Goal: Transaction & Acquisition: Purchase product/service

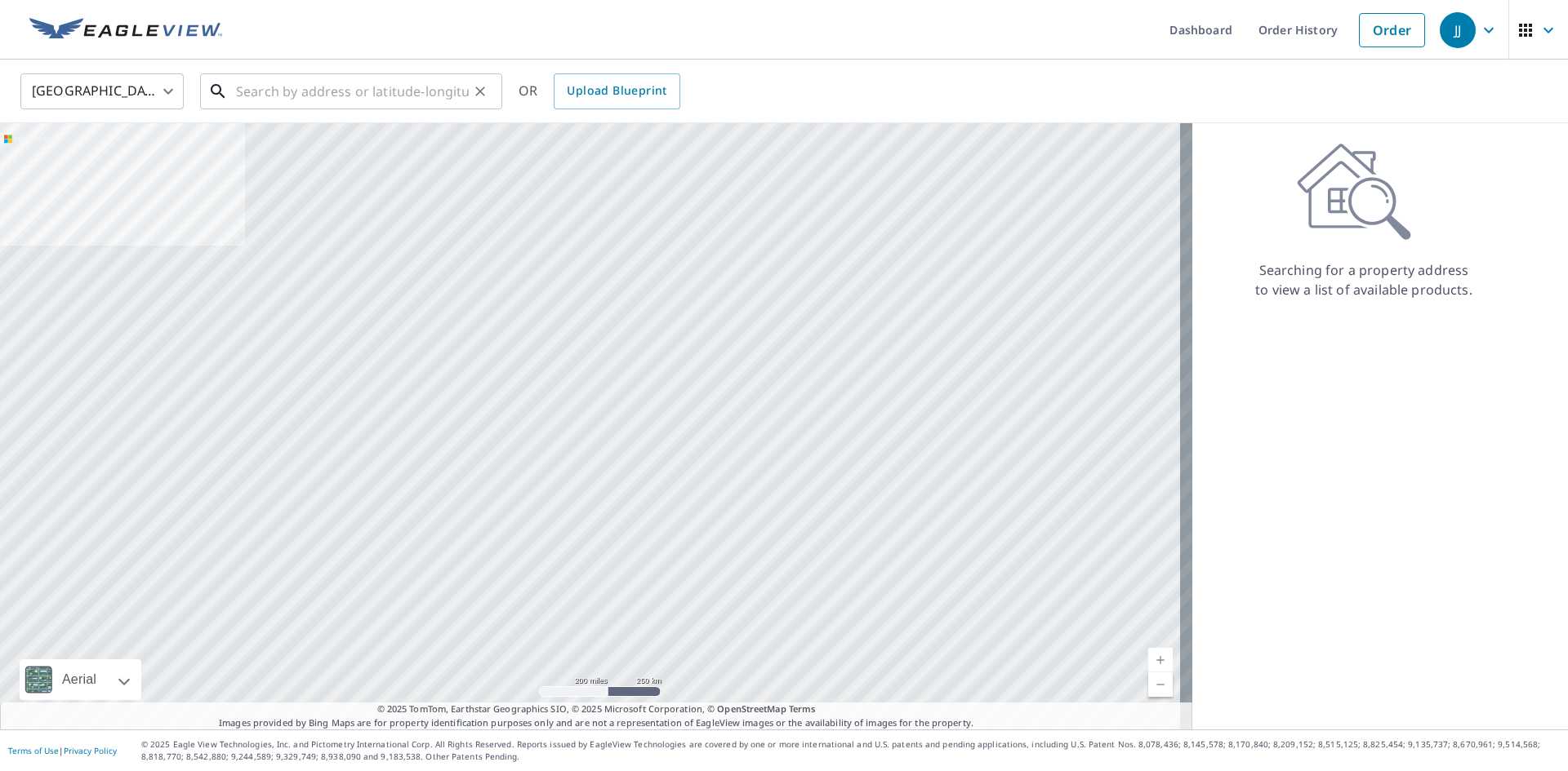
click at [378, 89] on input "text" at bounding box center [352, 91] width 232 height 45
paste input "[STREET_ADDRESS]"
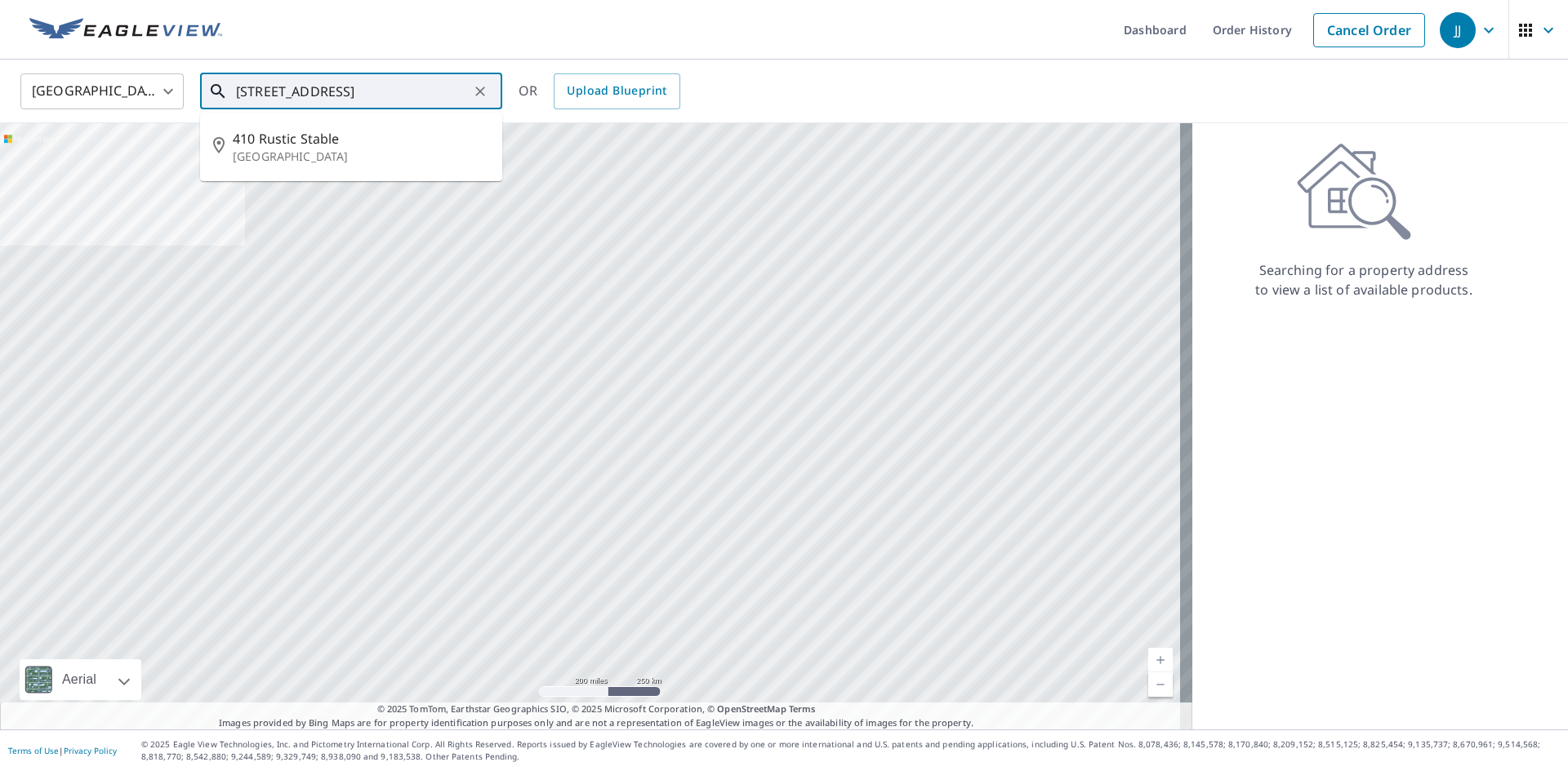
type input "[STREET_ADDRESS]"
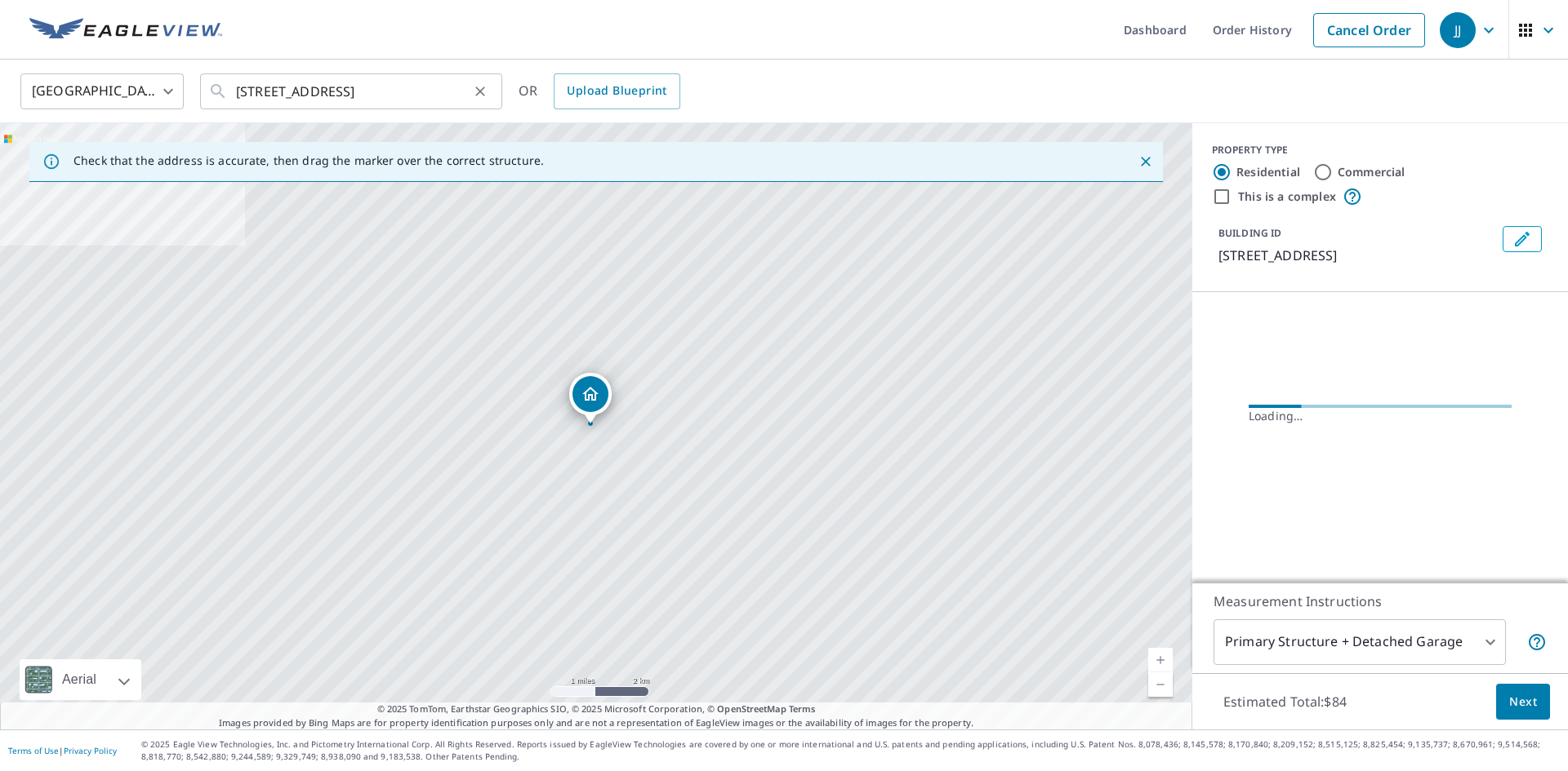
scroll to position [0, 0]
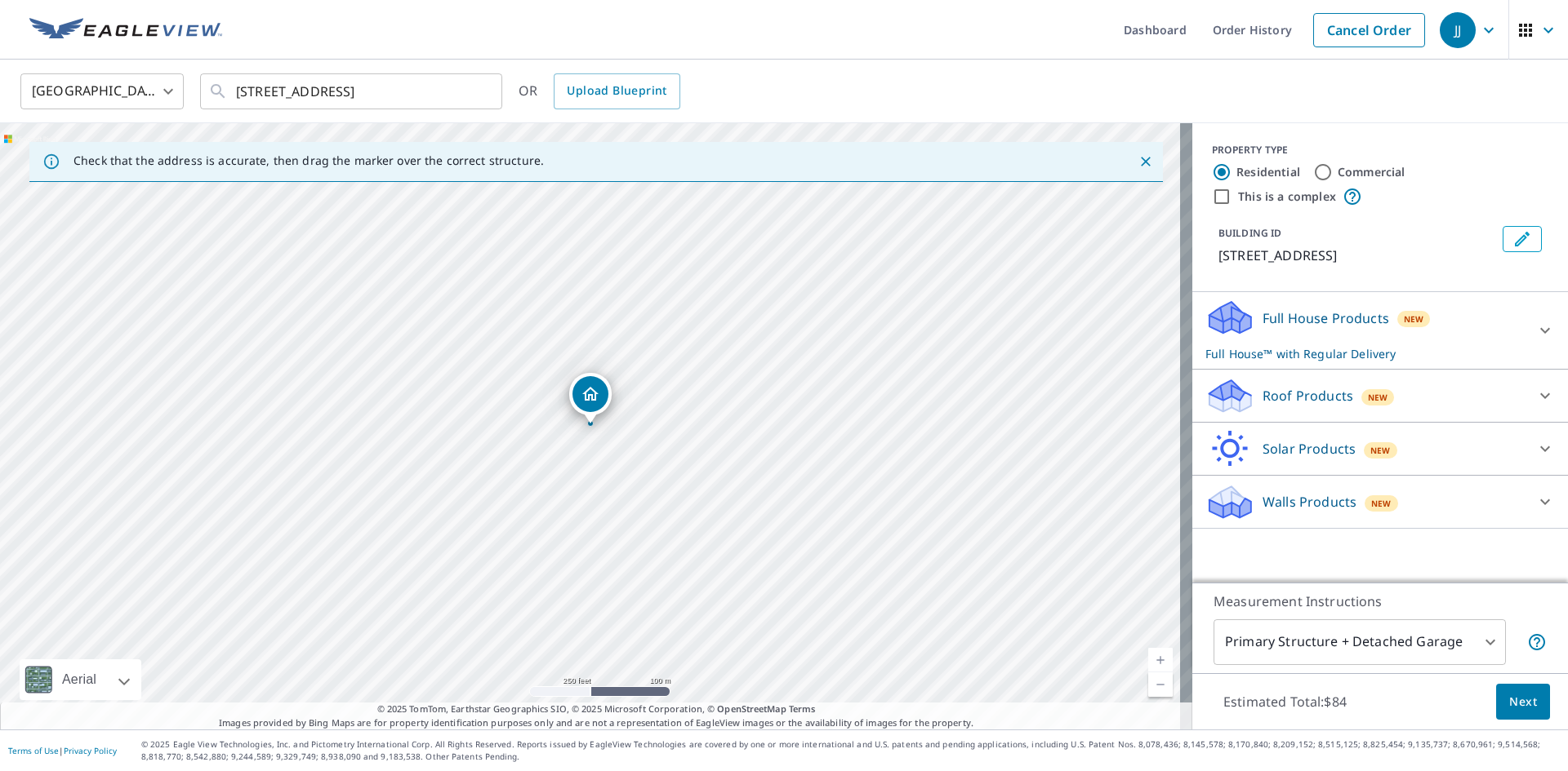
click at [1540, 397] on icon at bounding box center [1545, 397] width 10 height 6
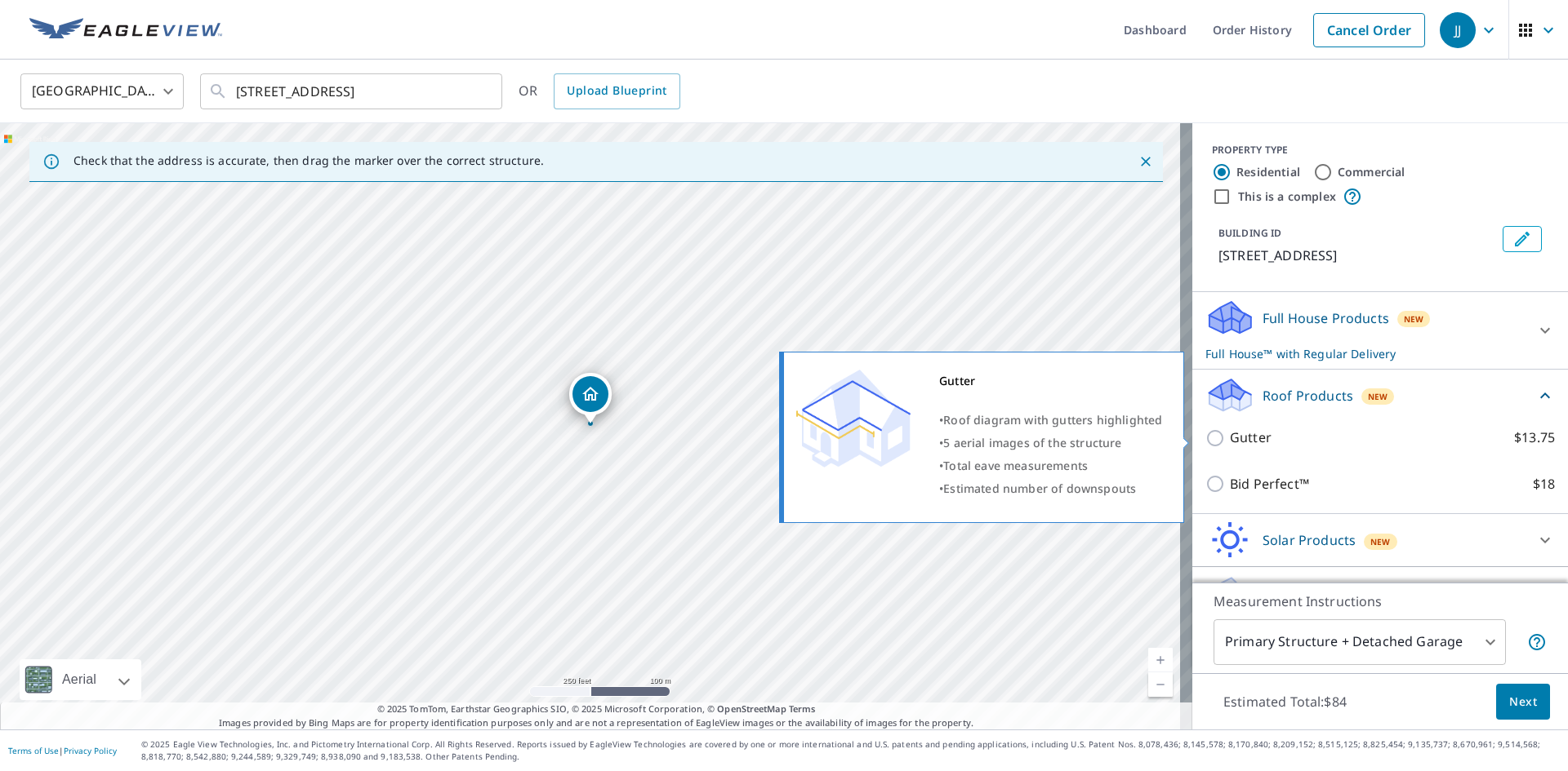
click at [1237, 428] on p "Gutter" at bounding box center [1251, 437] width 42 height 20
click at [1230, 429] on input "Gutter $13.75" at bounding box center [1217, 438] width 24 height 19
checkbox input "true"
checkbox input "false"
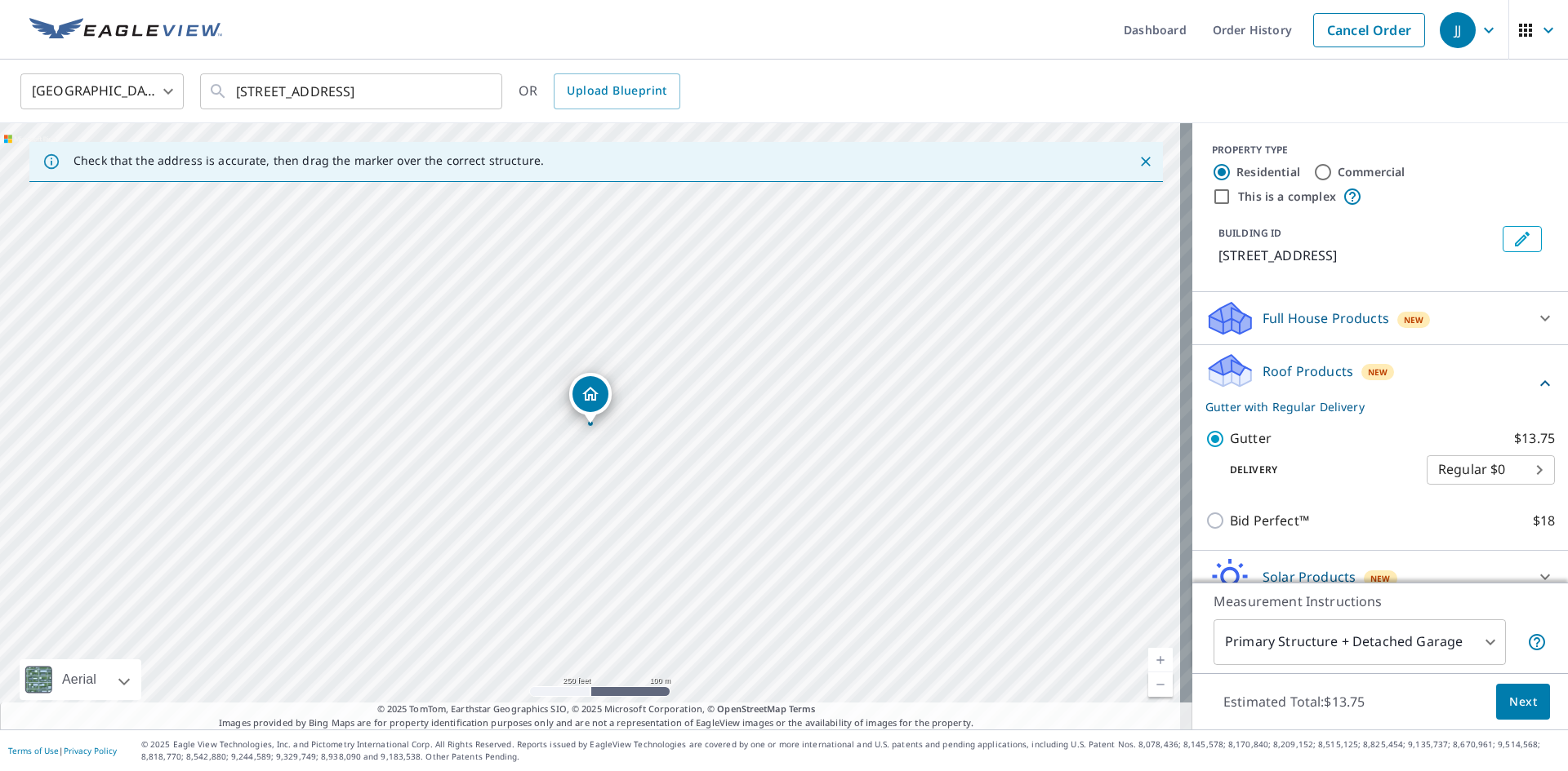
click at [1509, 703] on span "Next" at bounding box center [1523, 701] width 28 height 20
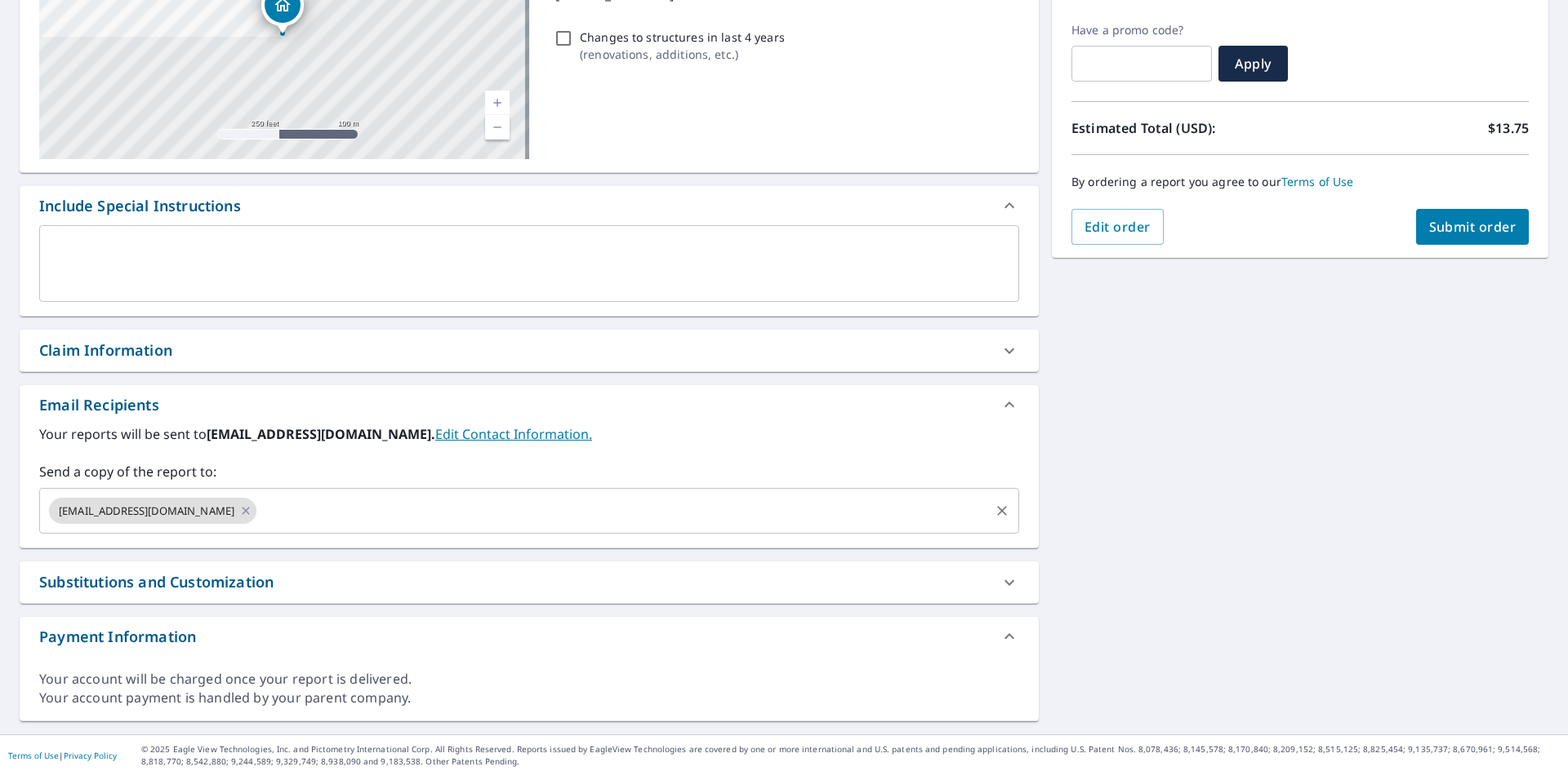
scroll to position [268, 0]
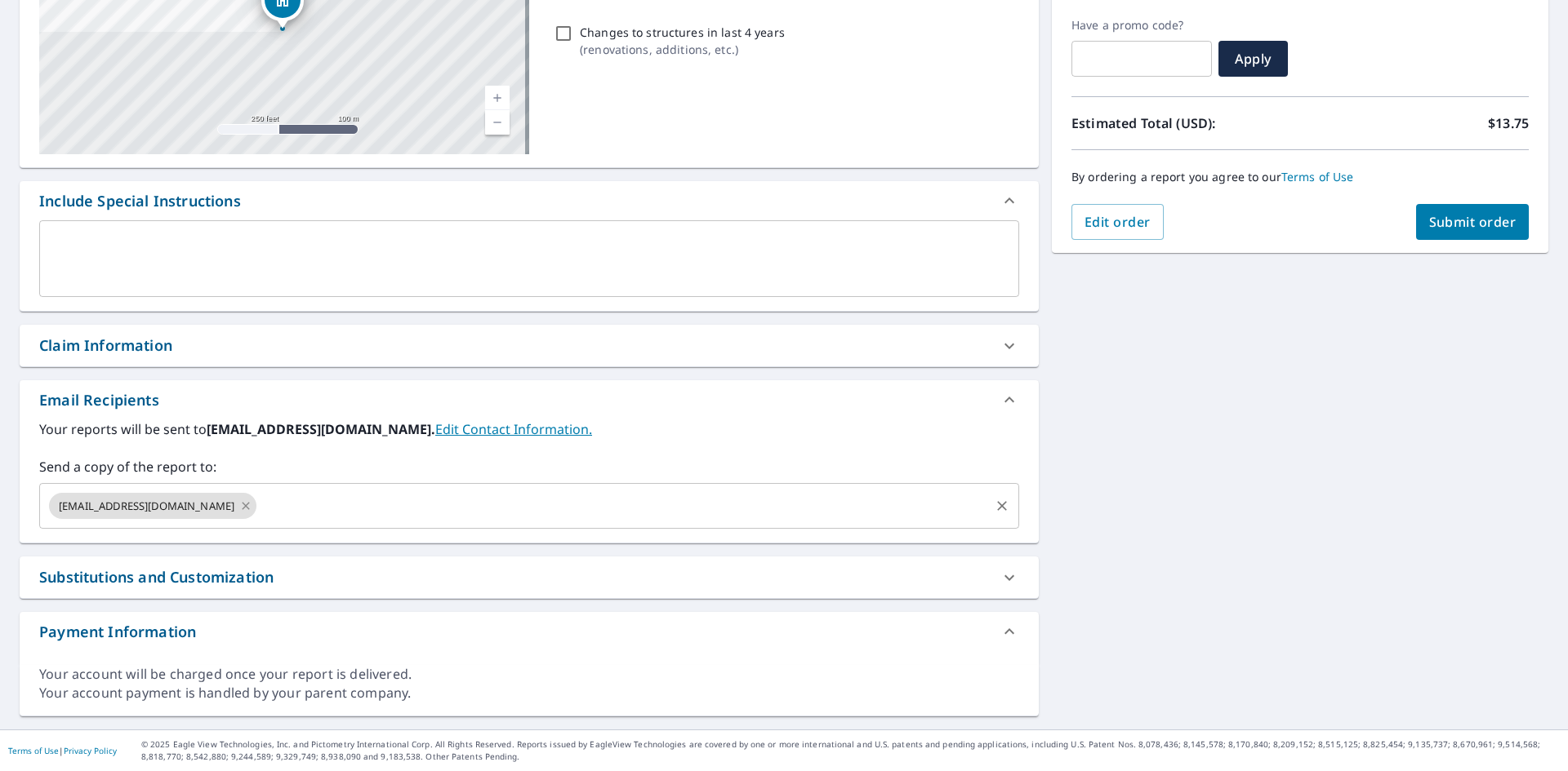
click at [249, 504] on icon at bounding box center [247, 506] width 8 height 8
click at [249, 504] on input "text" at bounding box center [517, 506] width 941 height 31
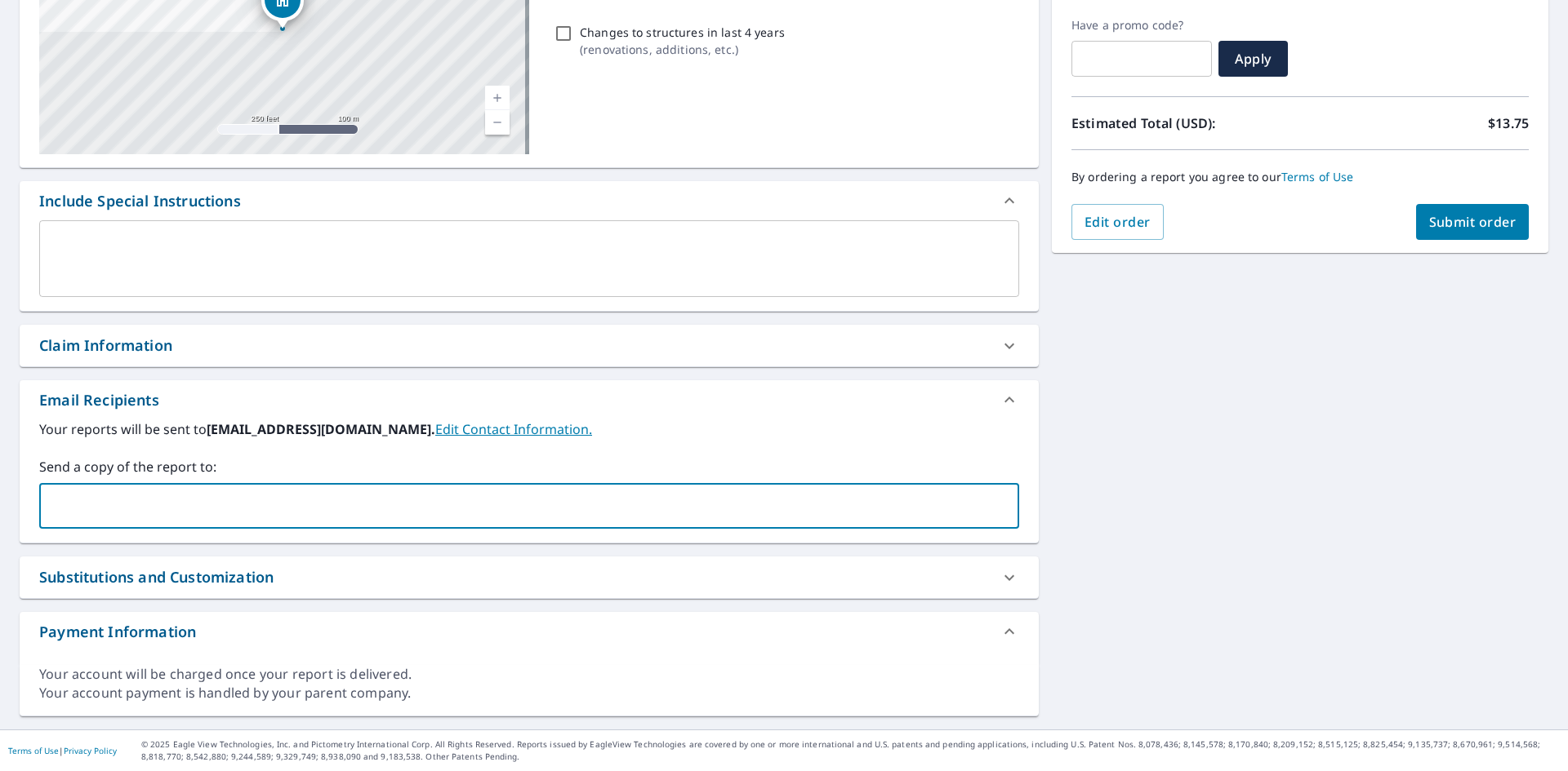
type input "[EMAIL_ADDRESS][DOMAIN_NAME]"
click at [994, 506] on icon "Clear" at bounding box center [1002, 506] width 16 height 16
click at [869, 515] on input "text" at bounding box center [517, 506] width 941 height 31
type input "[EMAIL_ADDRESS][DOMAIN_NAME]"
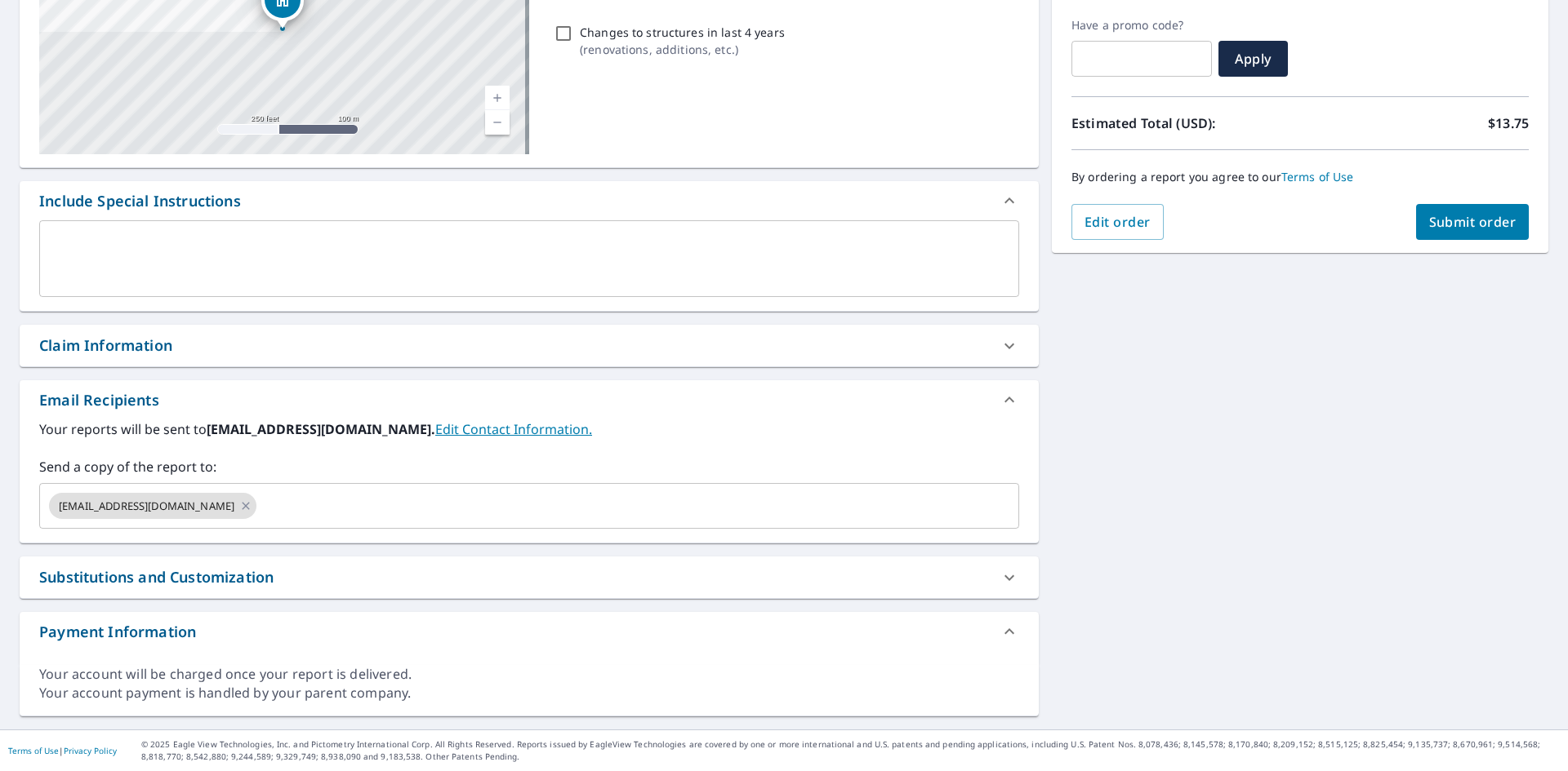
click at [787, 356] on div "Claim Information" at bounding box center [528, 345] width 1019 height 42
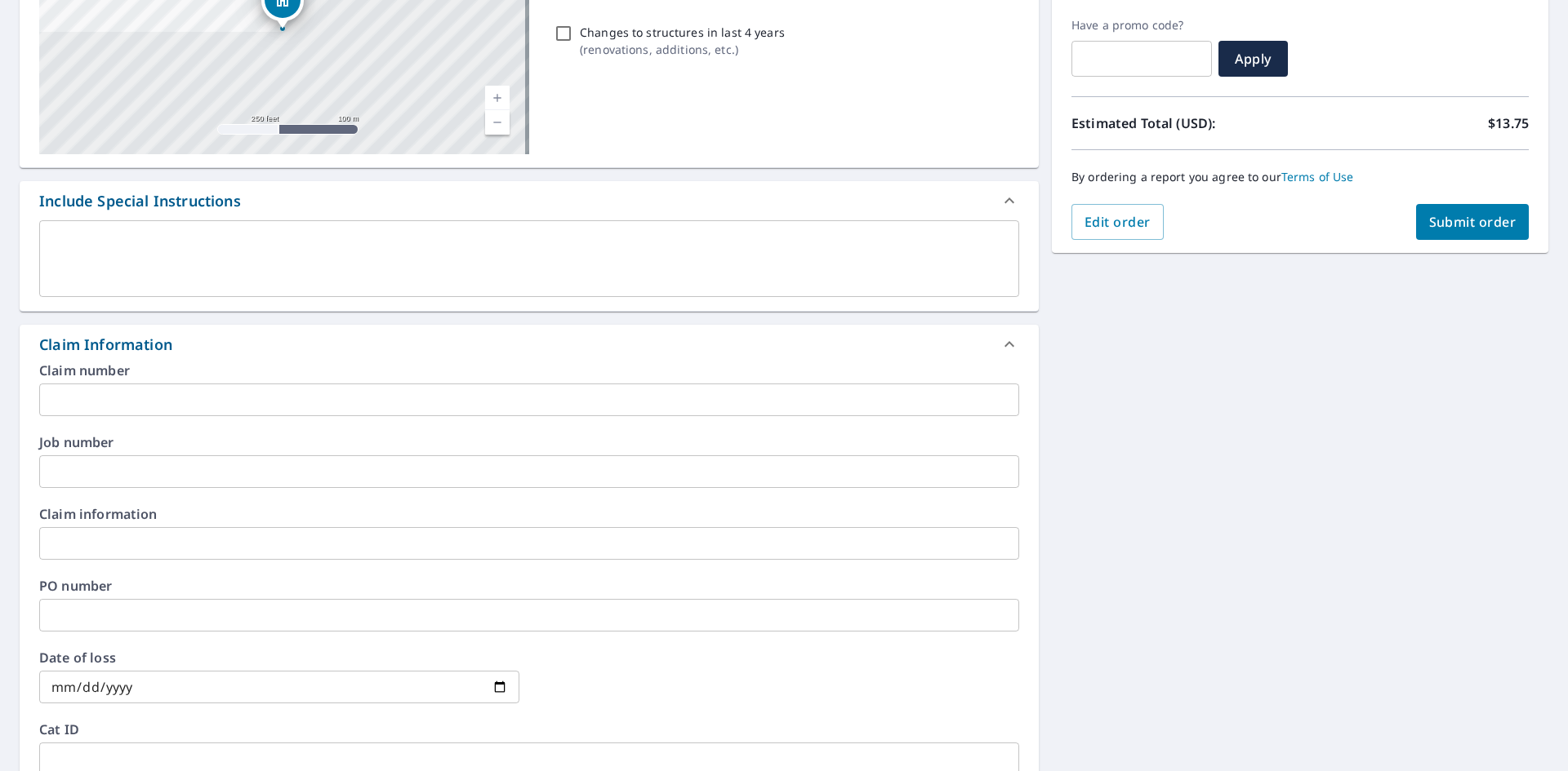
drag, startPoint x: 124, startPoint y: 597, endPoint x: 149, endPoint y: 606, distance: 26.6
click at [143, 603] on div "PO number ​" at bounding box center [528, 606] width 980 height 52
click at [162, 612] on input "text" at bounding box center [528, 615] width 980 height 33
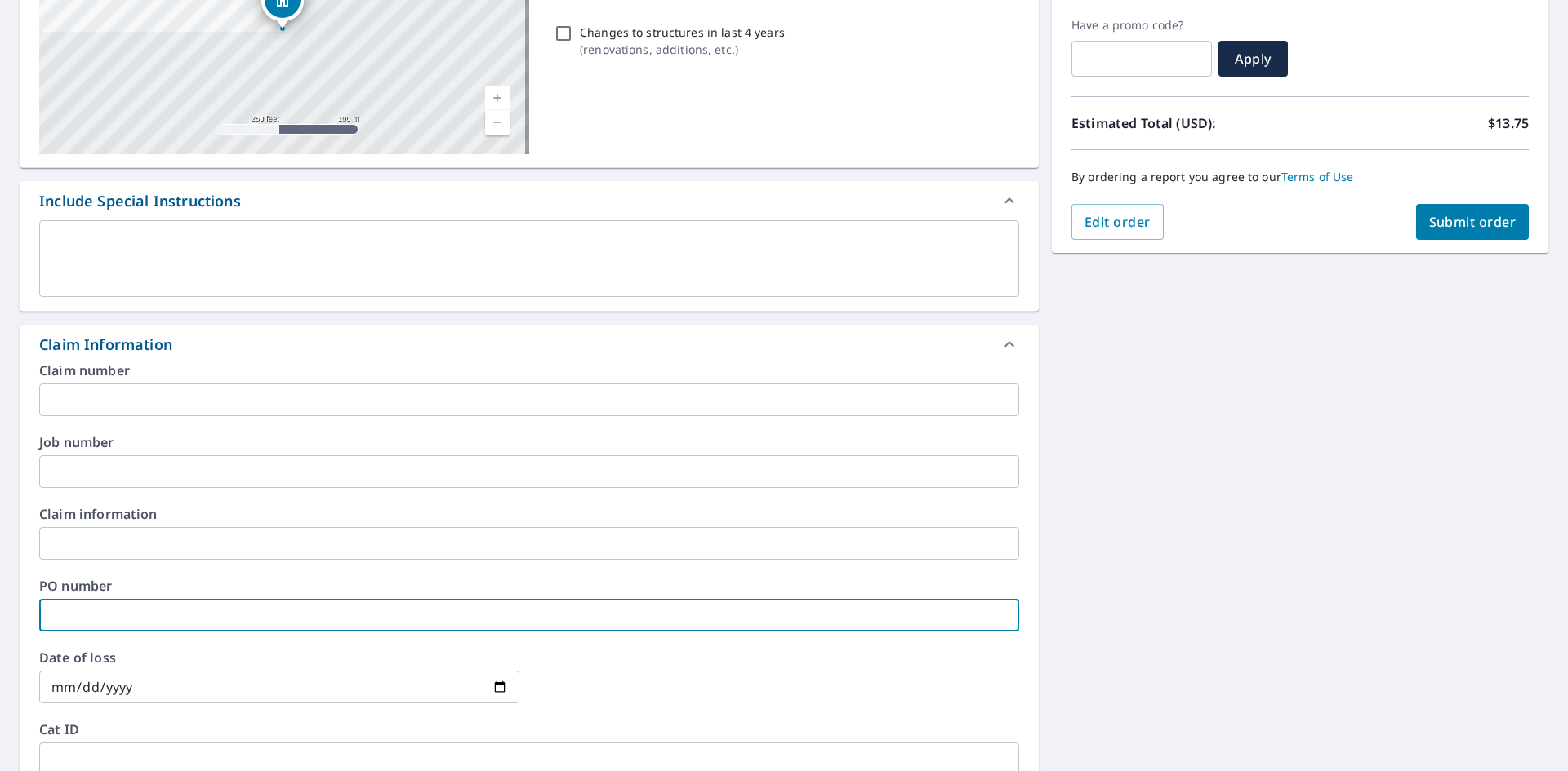
paste input "769591"
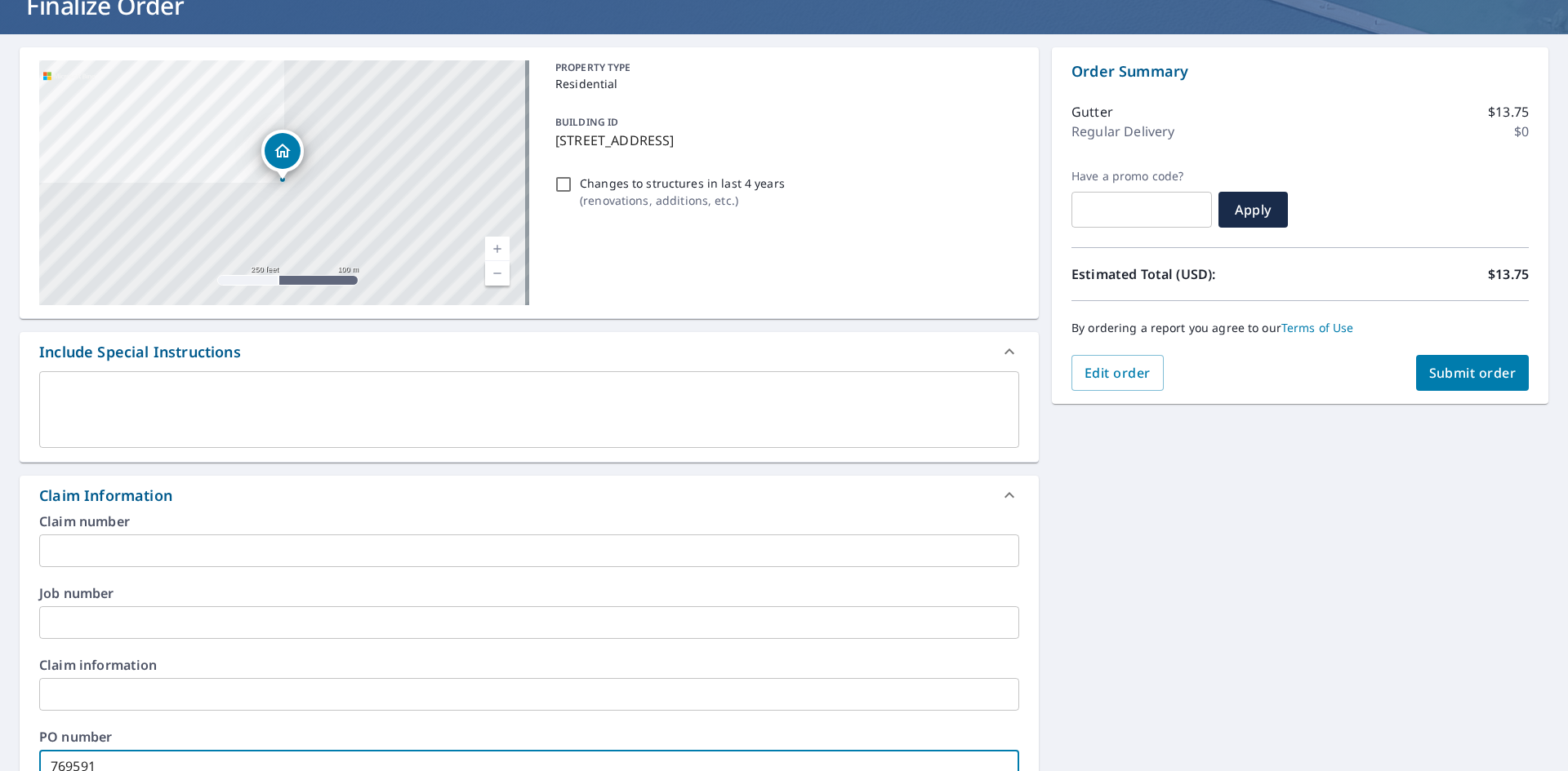
scroll to position [0, 0]
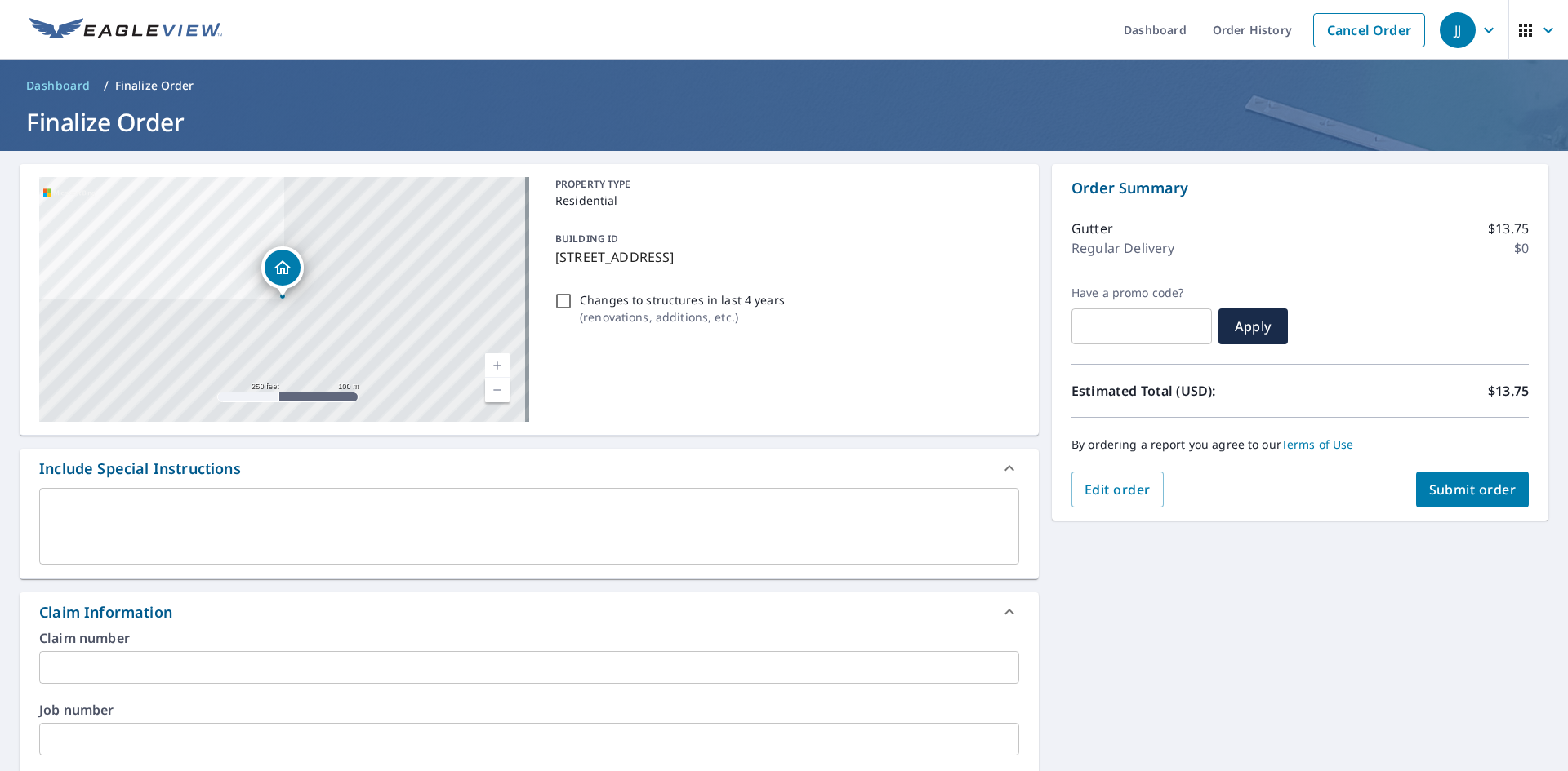
type input "769591"
click at [1435, 489] on span "Submit order" at bounding box center [1473, 489] width 87 height 18
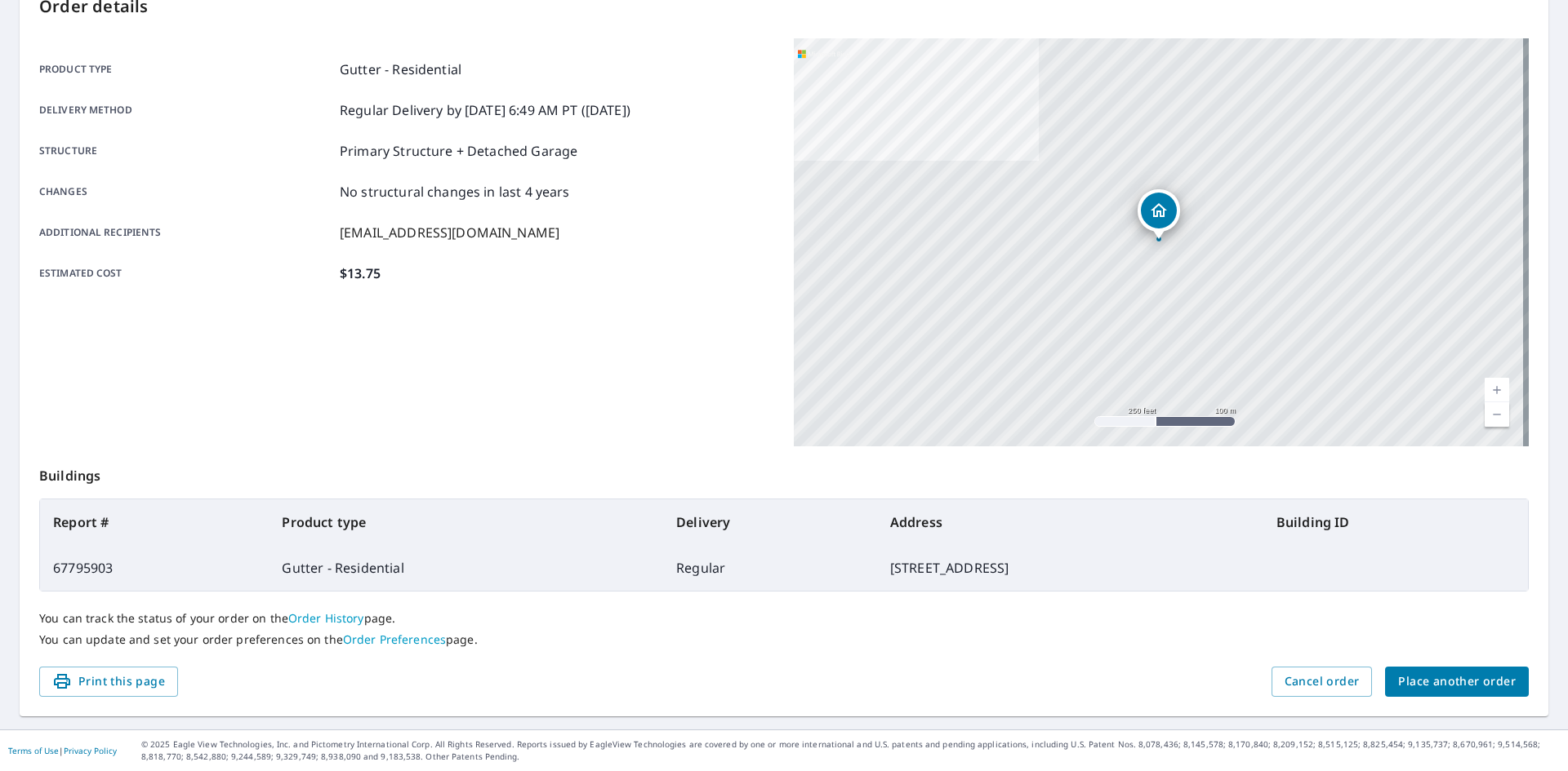
scroll to position [107, 0]
